Goal: Transaction & Acquisition: Obtain resource

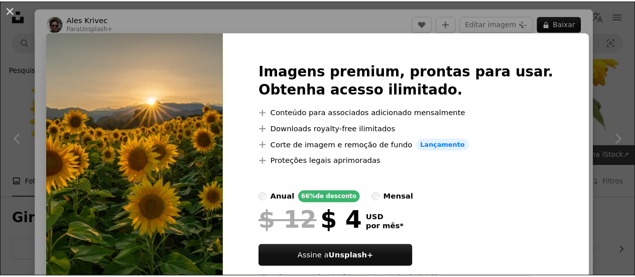
scroll to position [548, 0]
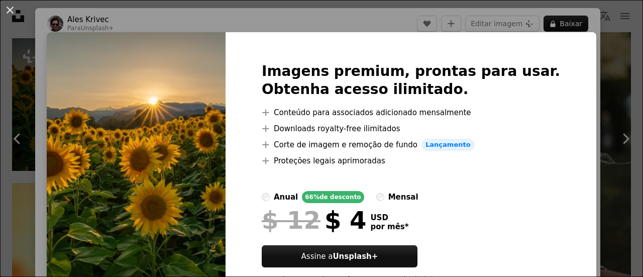
click at [601, 54] on div "An X shape Imagens premium, prontas para usar. Obtenha acesso ilimitado. A plus…" at bounding box center [321, 138] width 643 height 277
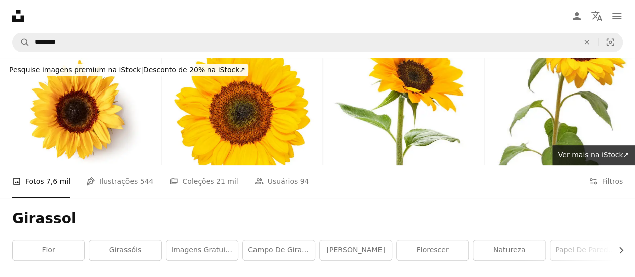
click at [17, 14] on icon "Unsplash logo Página inicial da Unsplash" at bounding box center [18, 16] width 20 height 20
